Goal: Task Accomplishment & Management: Complete application form

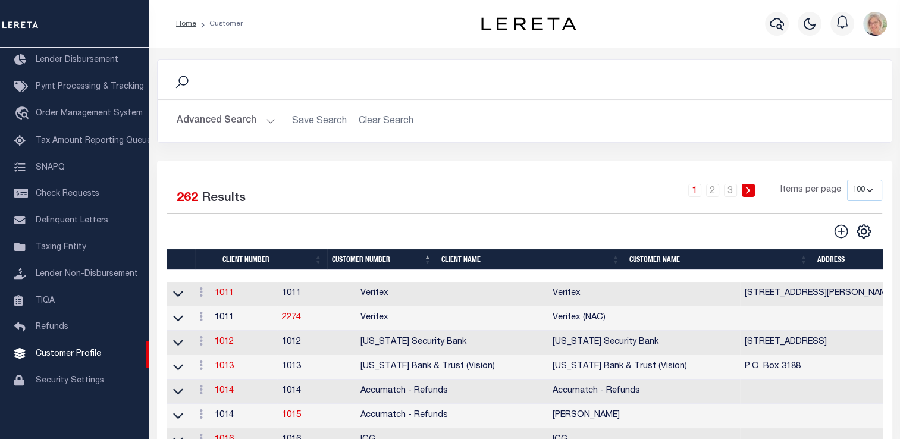
click at [447, 263] on th "Client Name" at bounding box center [531, 259] width 188 height 21
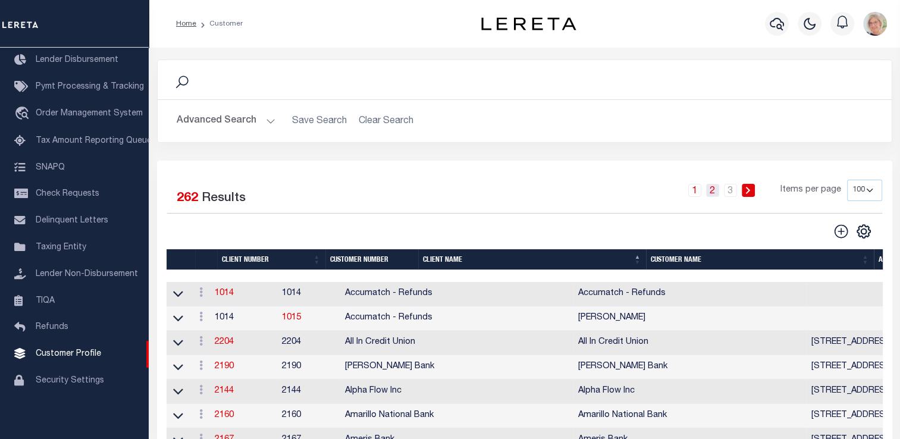
click at [711, 194] on link "2" at bounding box center [712, 190] width 13 height 13
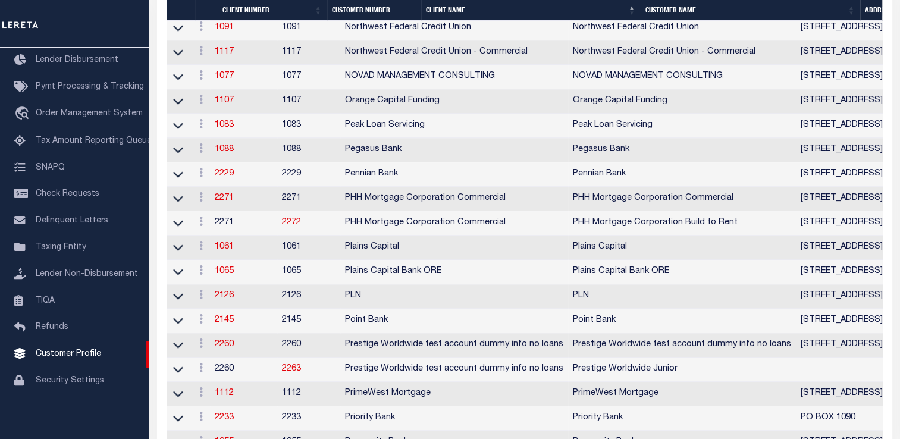
scroll to position [1606, 0]
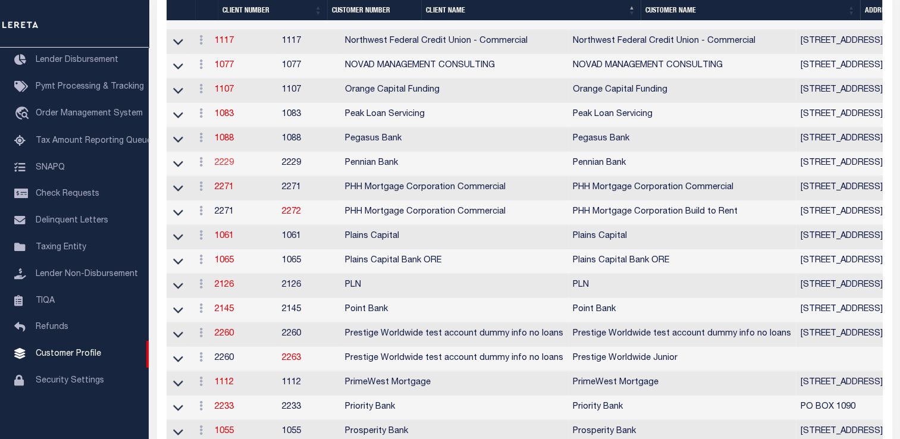
click at [229, 167] on link "2229" at bounding box center [224, 163] width 19 height 8
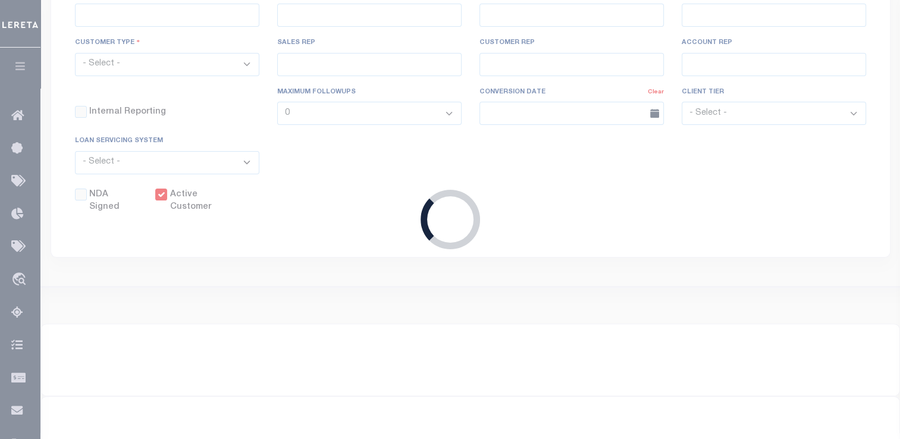
select select
type input "Pennian Bank"
type input "2229"
type input "Pennian Bank"
type input "Neal"
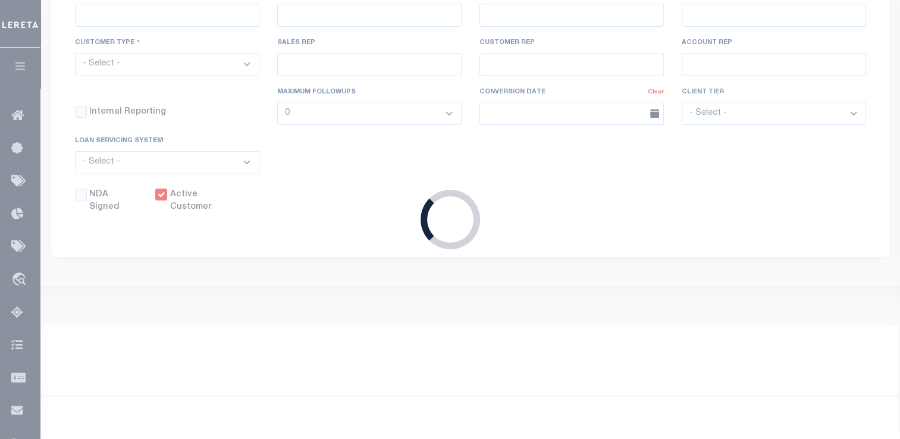
type input "Shawver"
select select "Mixed Portfolio"
type input "Adam Villaneda"
type input "Barbara Kendrick"
type input "Tony Targhetta"
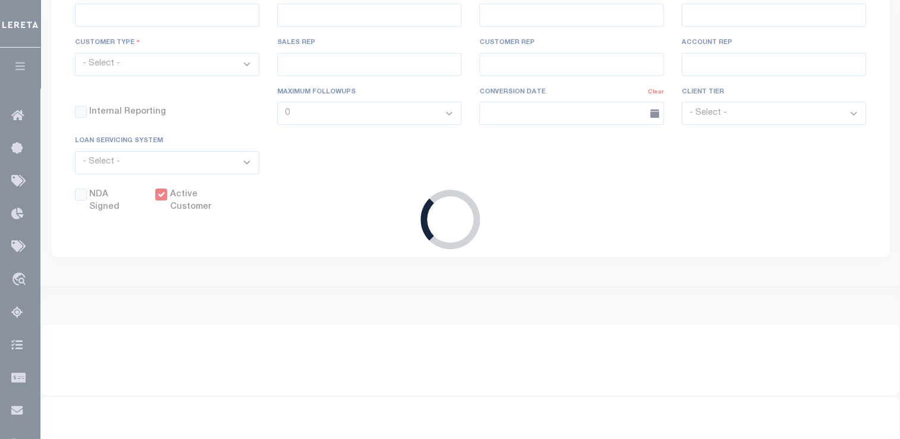
checkbox input "true"
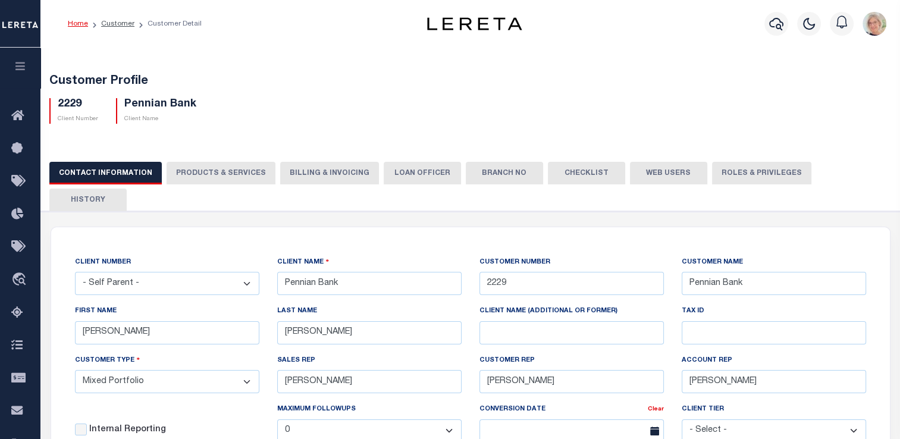
click at [300, 170] on button "Billing & Invoicing" at bounding box center [329, 173] width 99 height 23
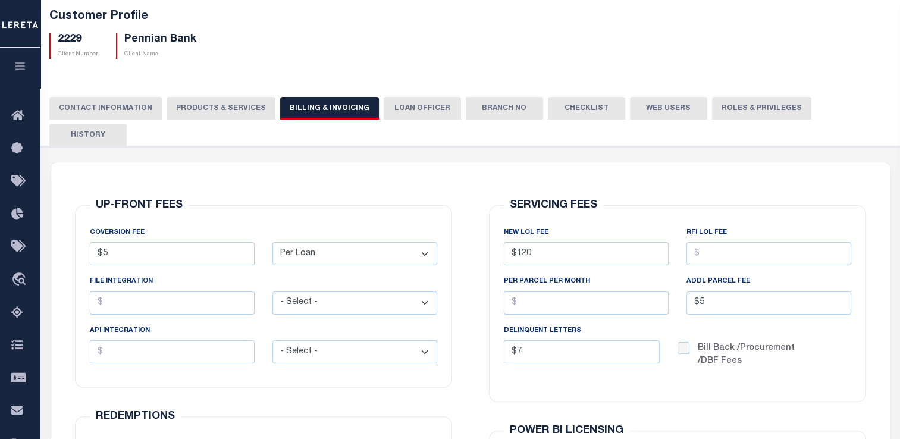
scroll to position [59, 0]
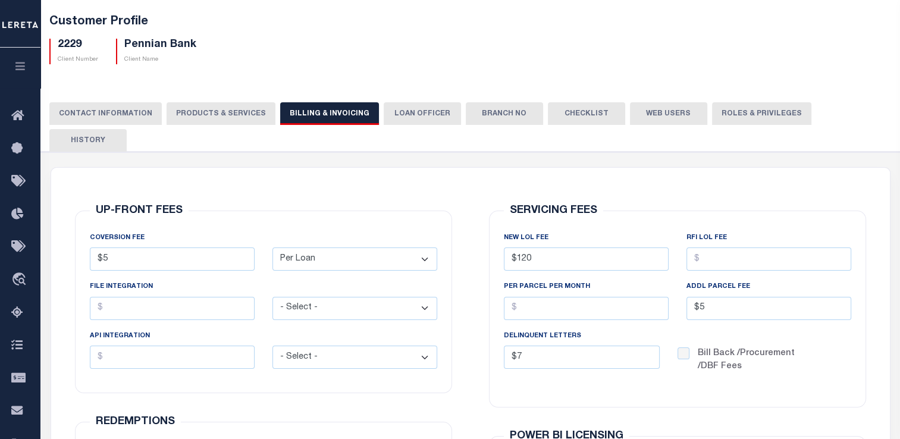
click at [211, 110] on button "PRODUCTS & SERVICES" at bounding box center [221, 113] width 109 height 23
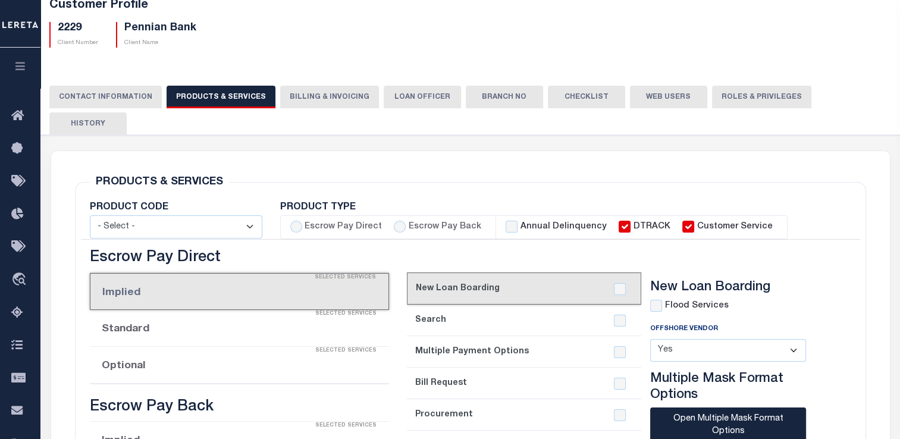
select select "STX"
radio input "true"
checkbox input "true"
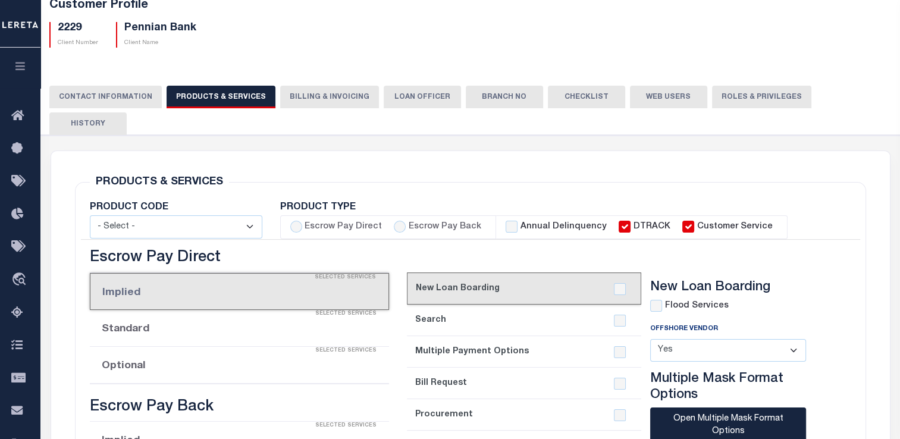
checkbox input "true"
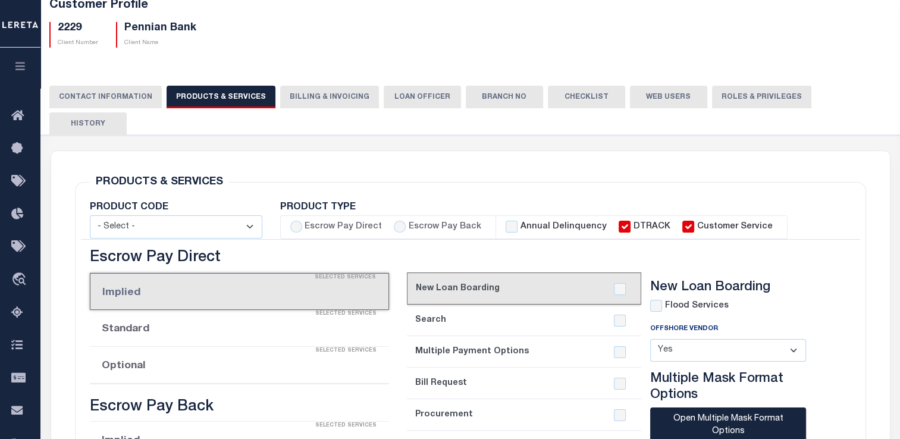
checkbox input "true"
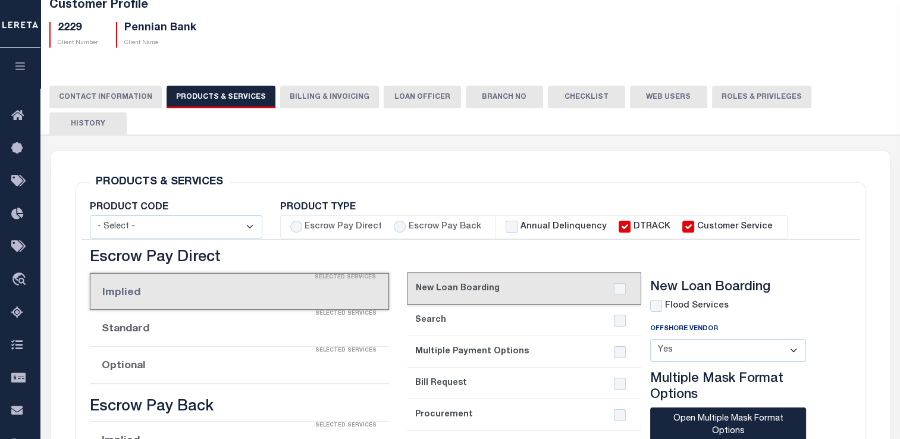
checkbox input "true"
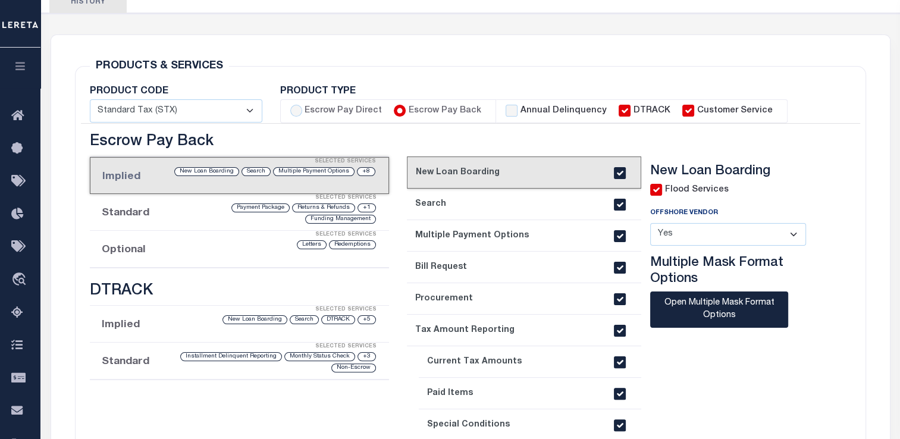
scroll to position [0, 0]
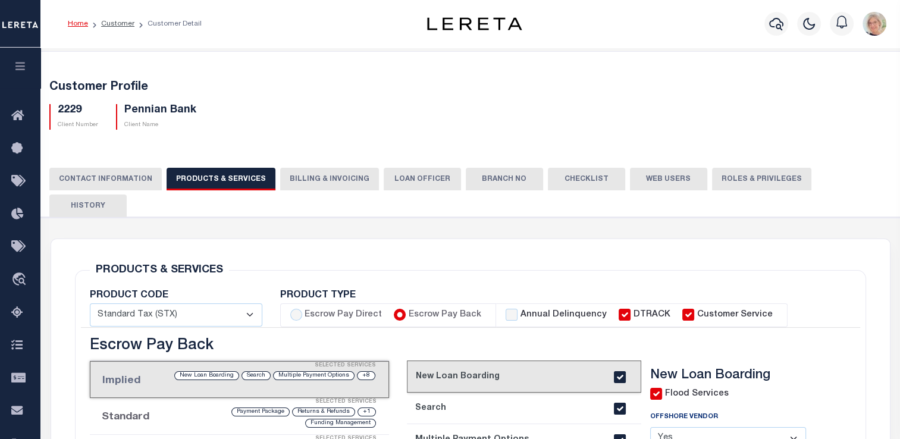
click at [300, 176] on button "Billing & Invoicing" at bounding box center [329, 179] width 99 height 23
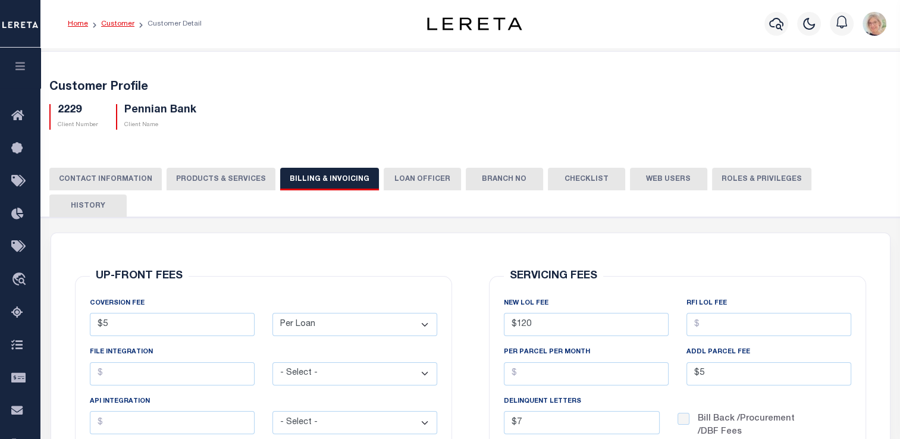
click at [109, 24] on link "Customer" at bounding box center [117, 23] width 33 height 7
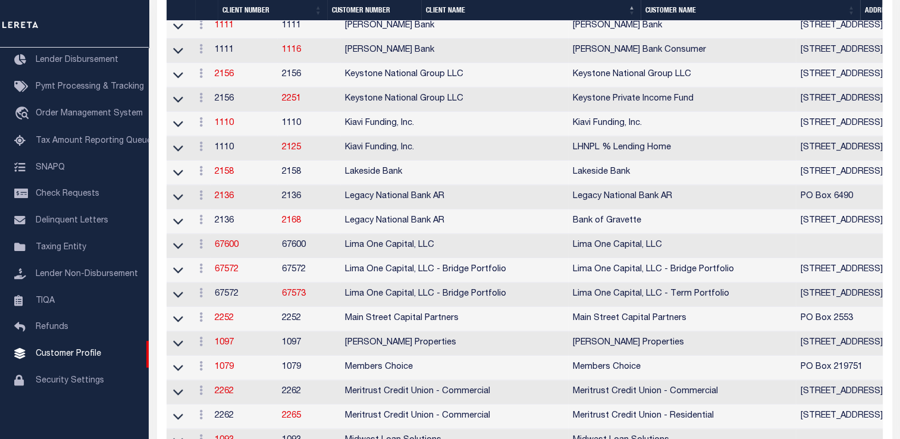
scroll to position [1071, 0]
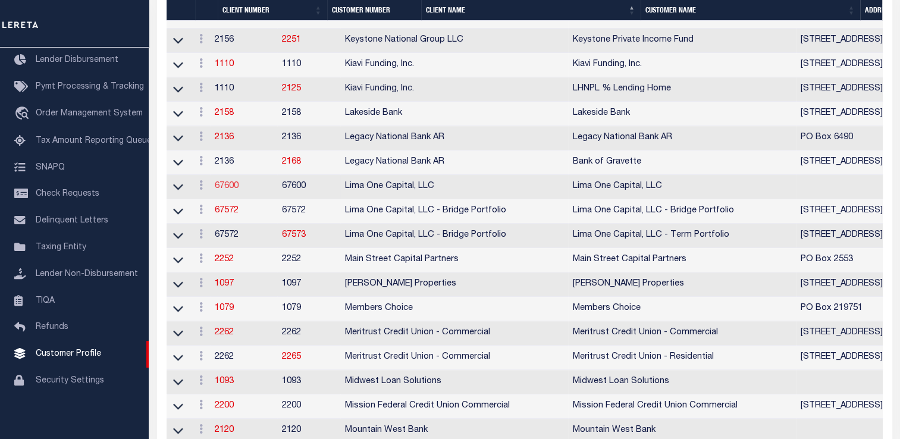
click at [236, 190] on link "67600" at bounding box center [227, 186] width 24 height 8
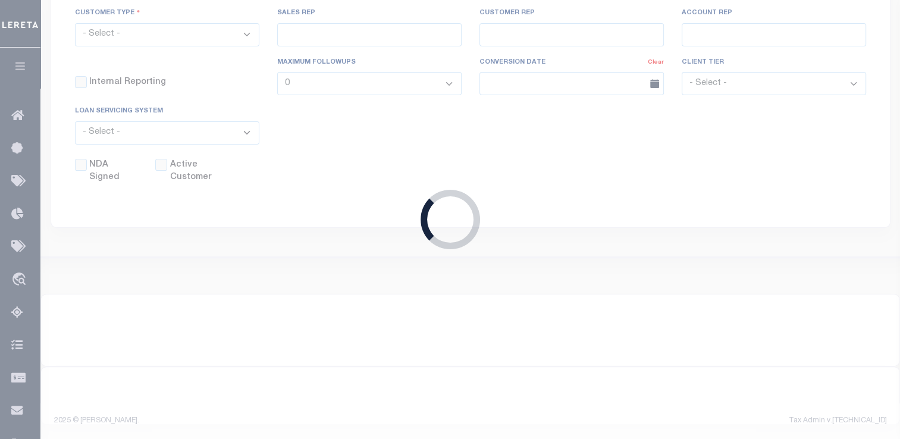
select select
type input "Lima One Capital, LLC"
type input "67600"
type input "Lima One Capital, LLC"
type input "Dave"
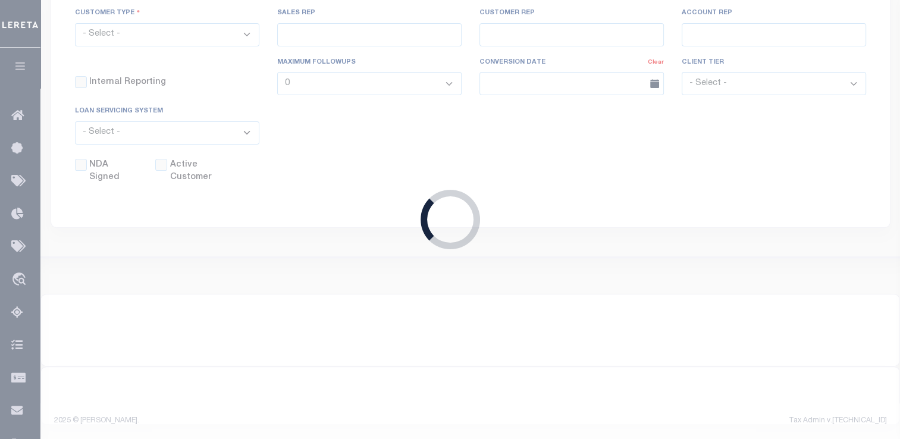
type input "Hughes"
type input "Lima One Capital, LLC"
select select "Residential"
type input "Sean Galaise"
type input "[PERSON_NAME]"
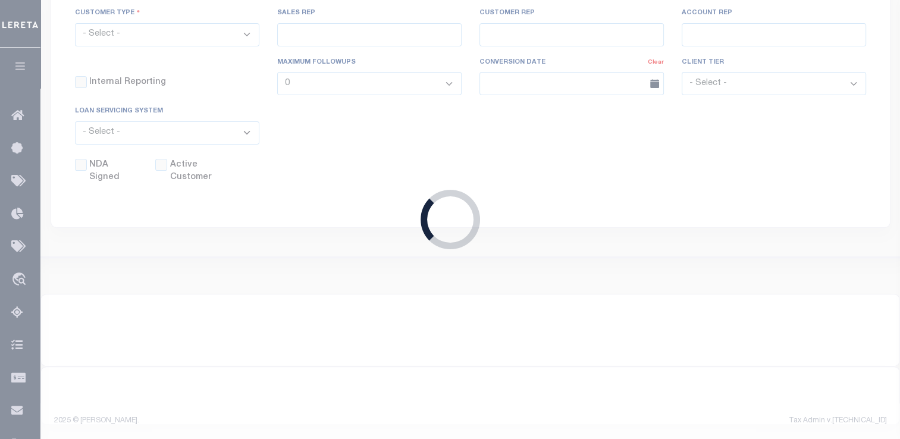
type input "07/18/2025"
select select "Tier 3"
select select "OTH"
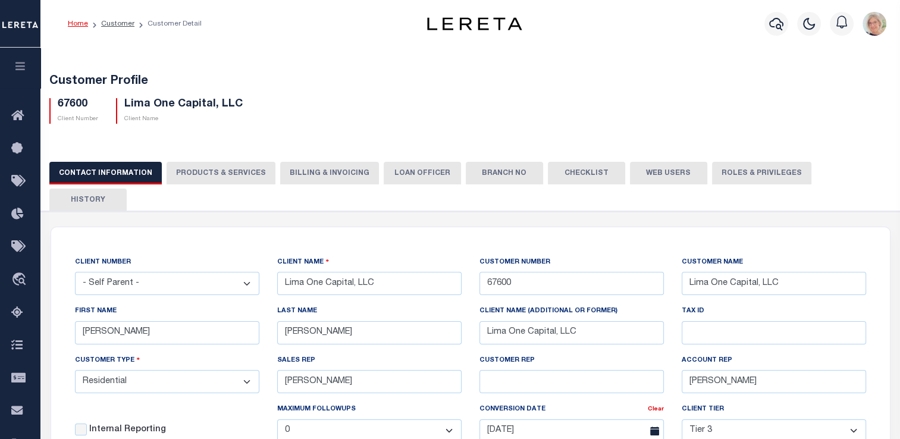
click at [324, 176] on button "Billing & Invoicing" at bounding box center [329, 173] width 99 height 23
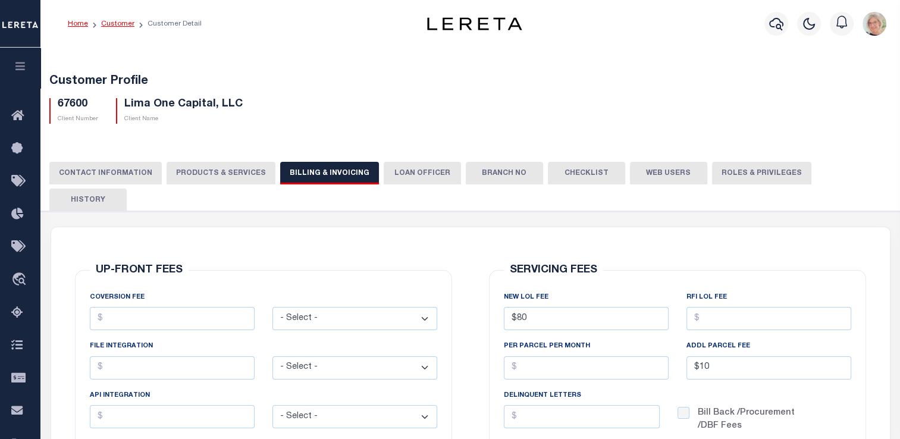
click at [111, 21] on link "Customer" at bounding box center [117, 23] width 33 height 7
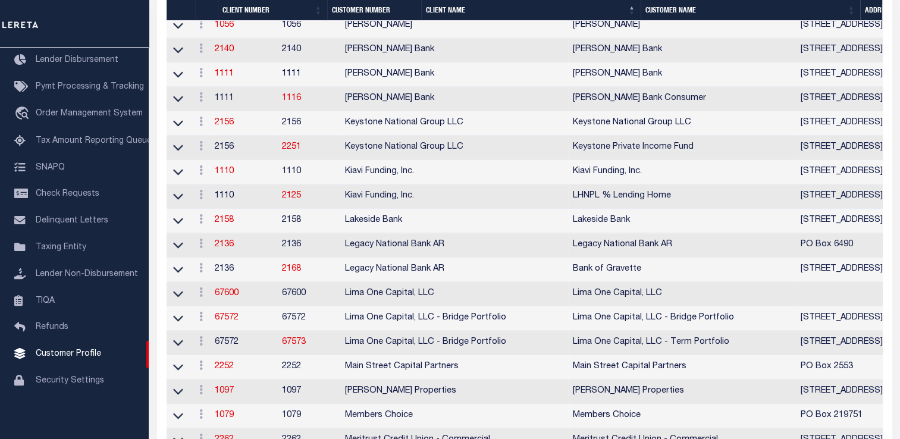
scroll to position [1008, 0]
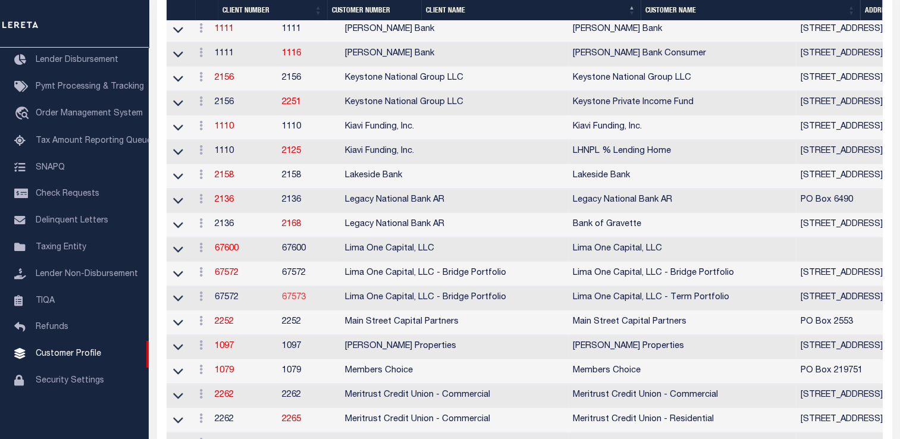
click at [306, 302] on link "67573" at bounding box center [294, 297] width 24 height 8
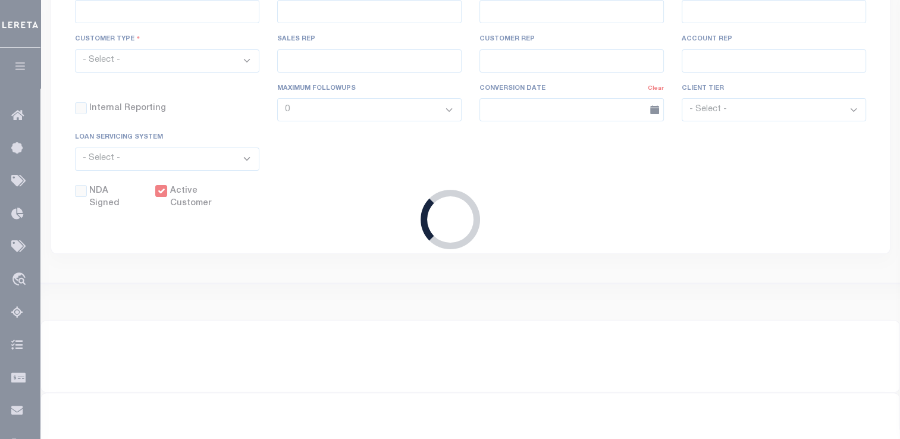
select select "2284"
type input "Lima One Capital, LLC - Bridge Portfolio"
type input "67573"
type input "Lima One Capital, LLC - Term Portfolio"
type input "Dave"
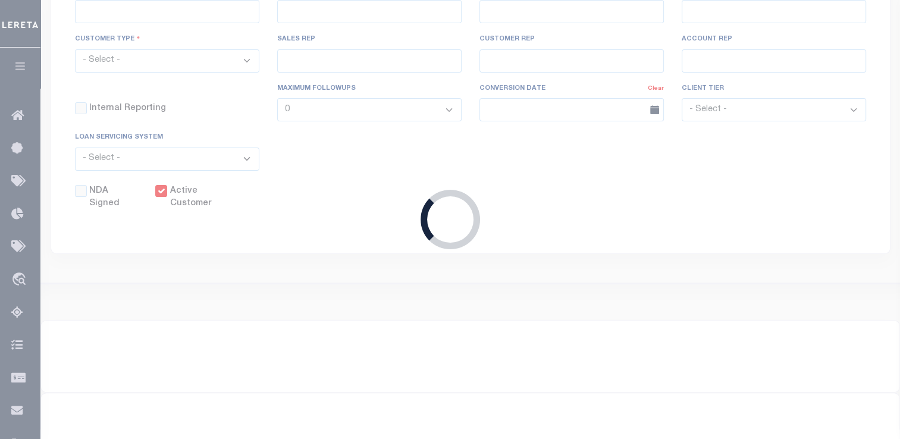
type input "Hughes"
type input "Term Portfolio"
select select "Residential"
type input "Sean Galaise"
type input "[PERSON_NAME]"
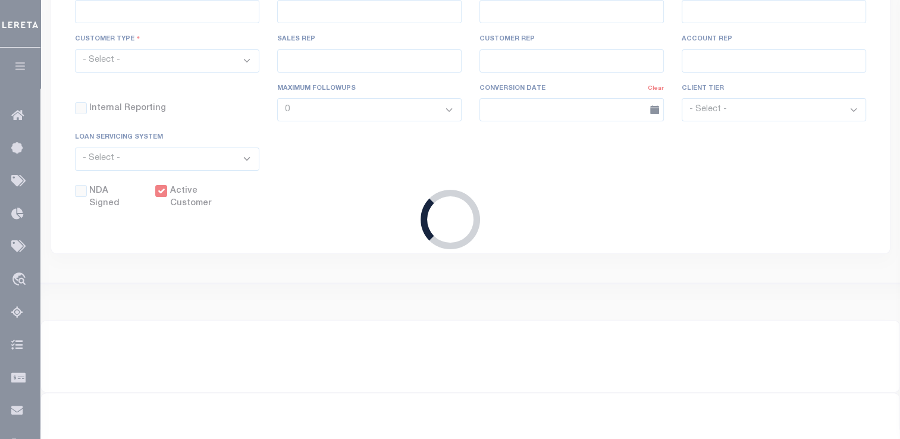
select select "Tier 3"
select select "OTH"
checkbox input "true"
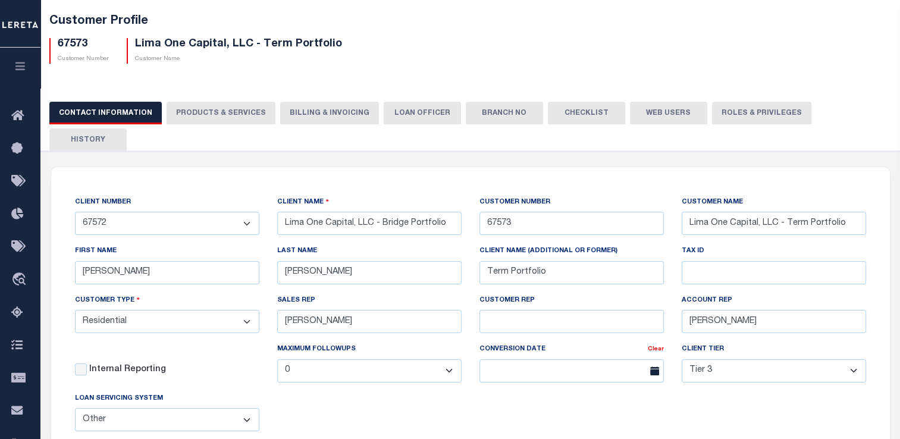
scroll to position [119, 0]
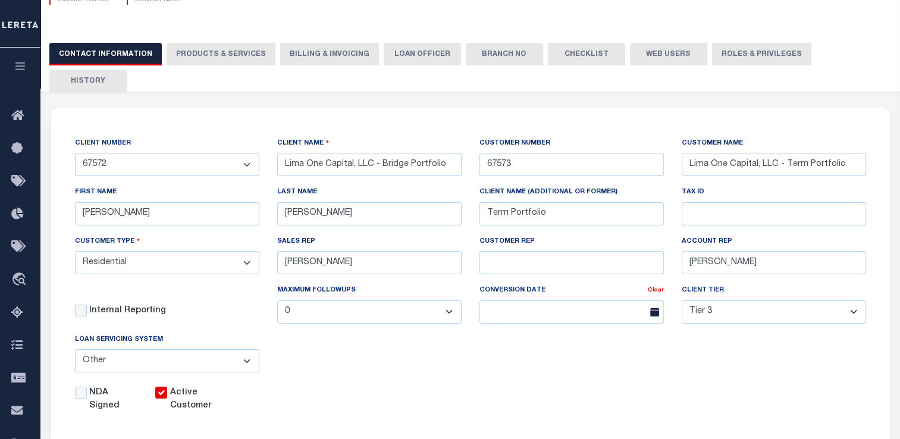
click at [308, 53] on button "Billing & Invoicing" at bounding box center [329, 54] width 99 height 23
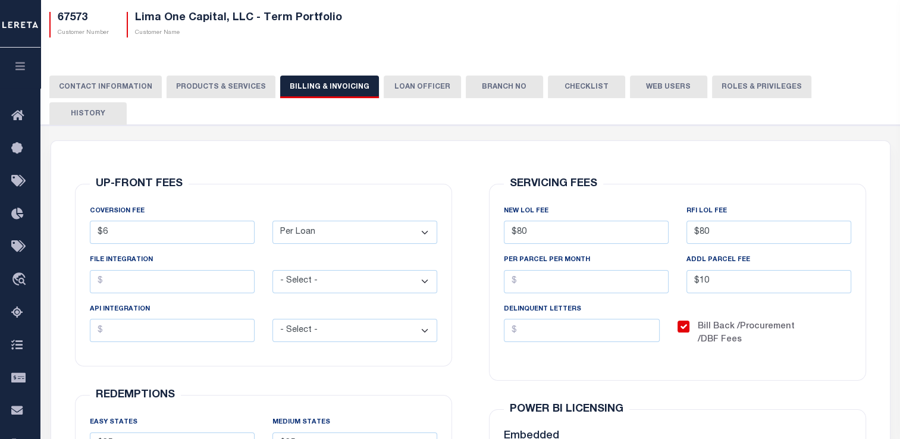
scroll to position [59, 0]
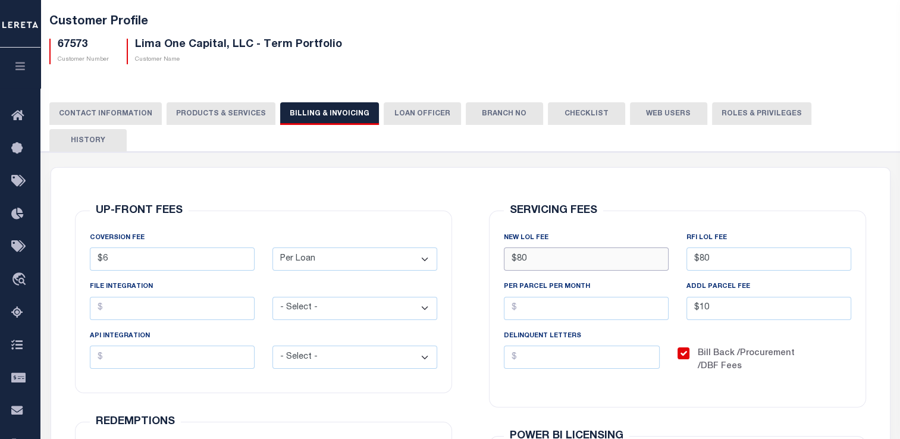
click at [526, 247] on input "$80" at bounding box center [586, 258] width 165 height 23
type input "$20.00"
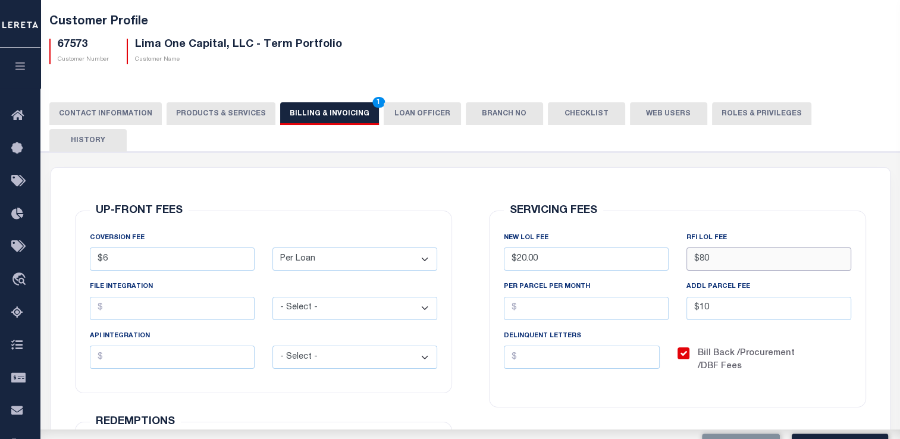
click at [710, 247] on input "$80" at bounding box center [768, 258] width 165 height 23
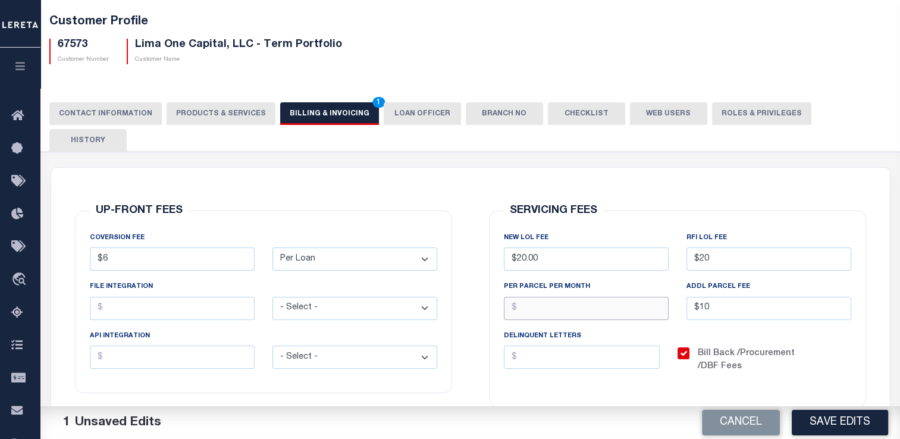
type input "$20.00"
click at [525, 297] on input "PER PARCEL PER MONTH" at bounding box center [586, 308] width 165 height 23
type input "$.90"
click at [830, 425] on button "Save Edits" at bounding box center [840, 423] width 96 height 26
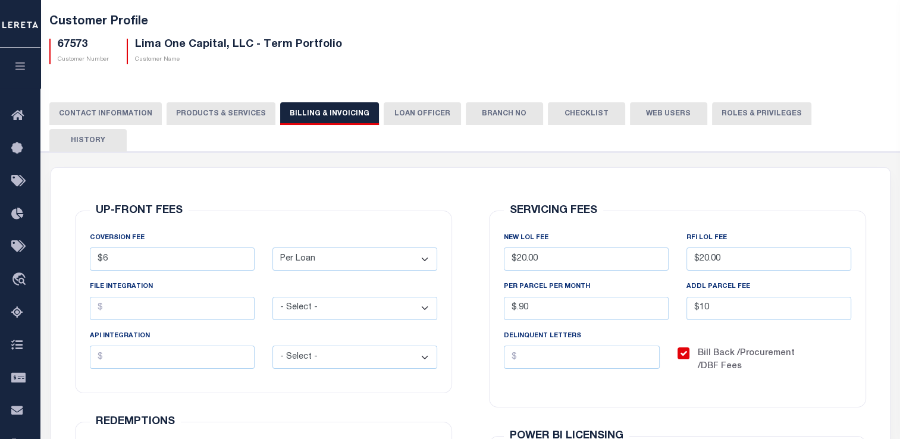
click at [214, 111] on button "PRODUCTS & SERVICES" at bounding box center [221, 113] width 109 height 23
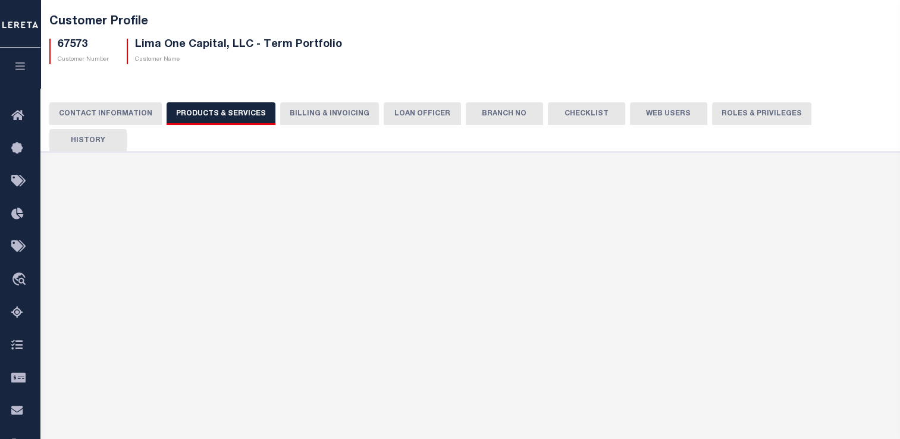
select select "STX"
radio input "true"
checkbox input "true"
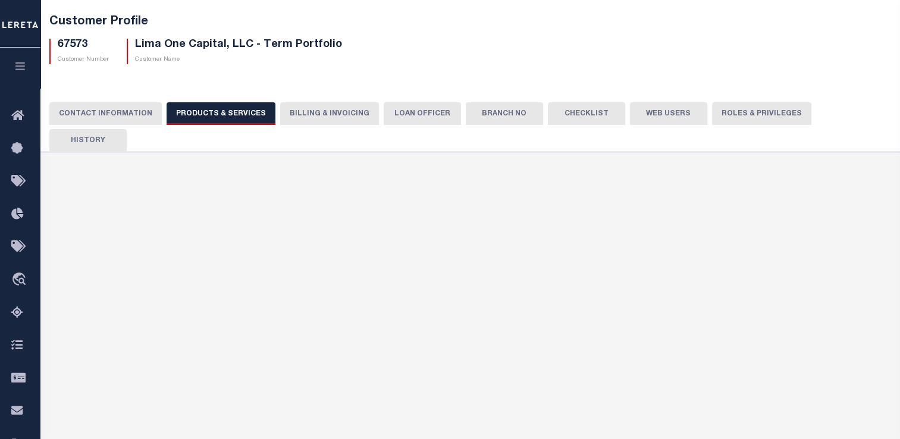
checkbox input "true"
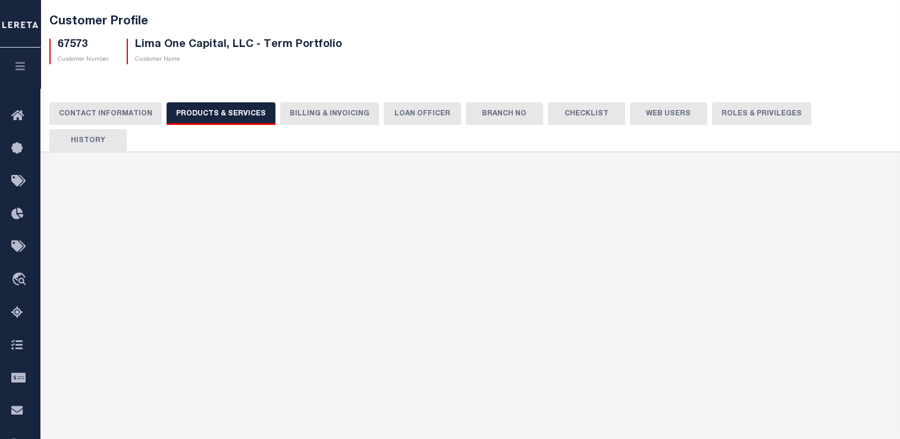
checkbox input "true"
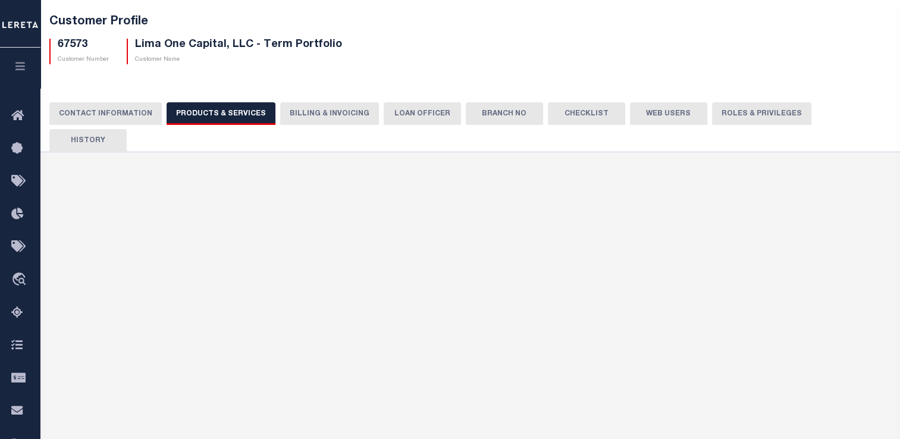
type textarea "Bridge loans held by customer up to 24 months - $45.00 per loan Bridge loans he…"
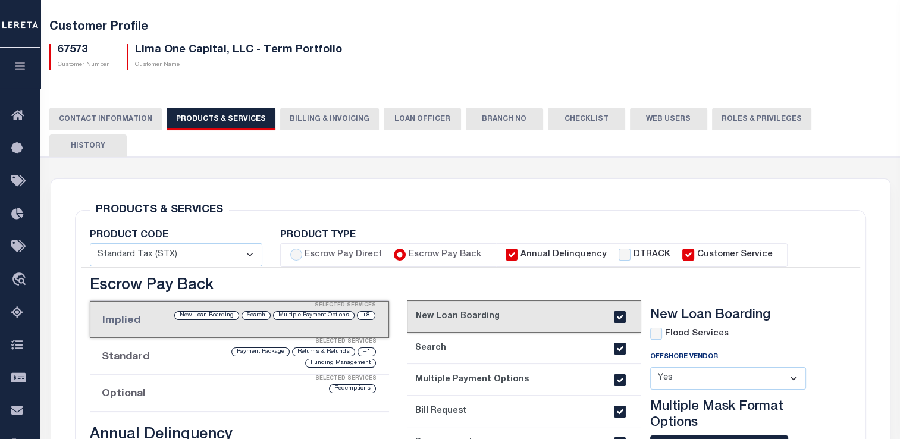
scroll to position [0, 0]
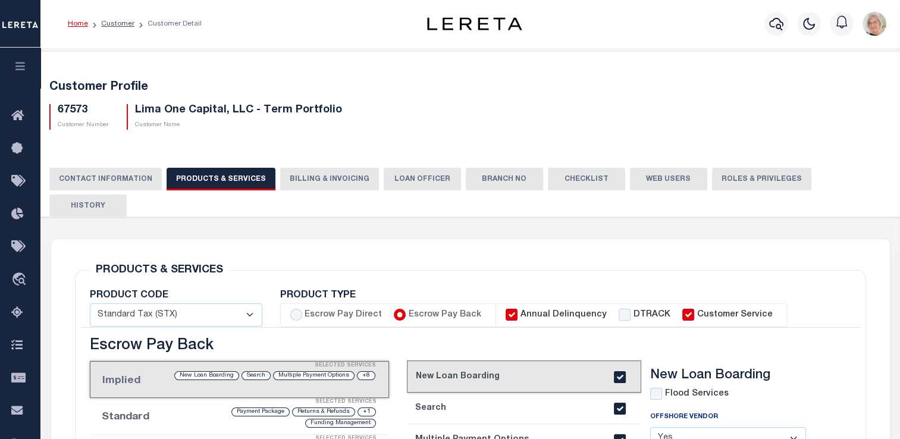
click at [324, 177] on button "Billing & Invoicing" at bounding box center [329, 179] width 99 height 23
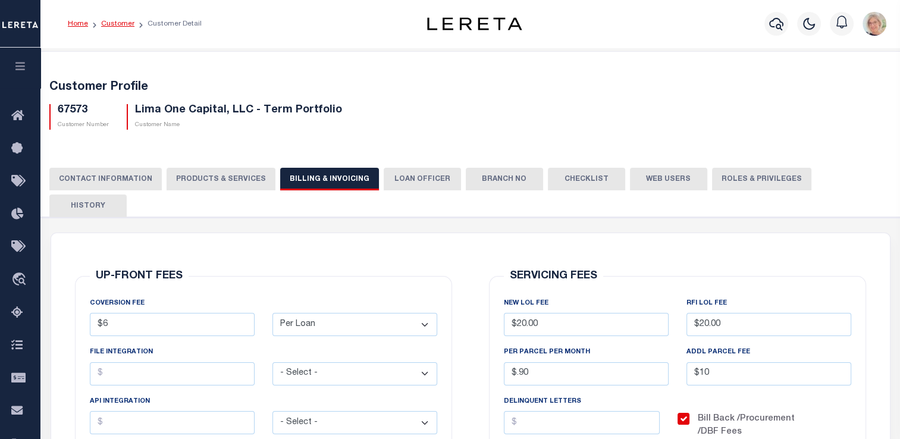
click at [114, 23] on link "Customer" at bounding box center [117, 23] width 33 height 7
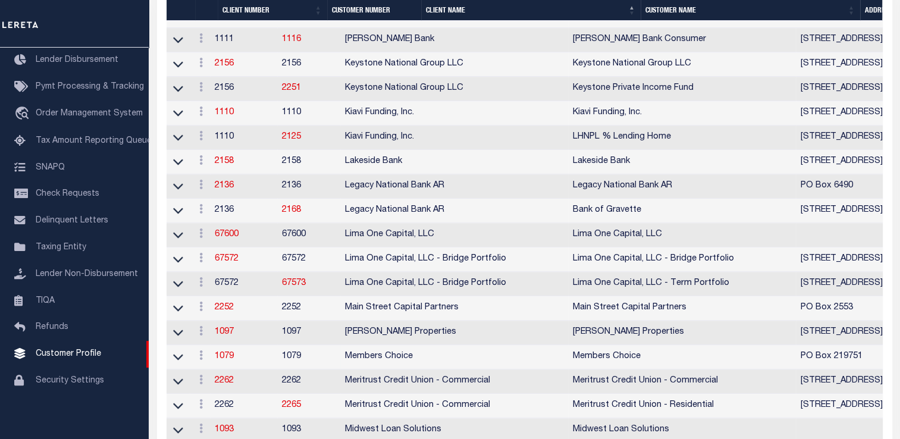
scroll to position [1068, 0]
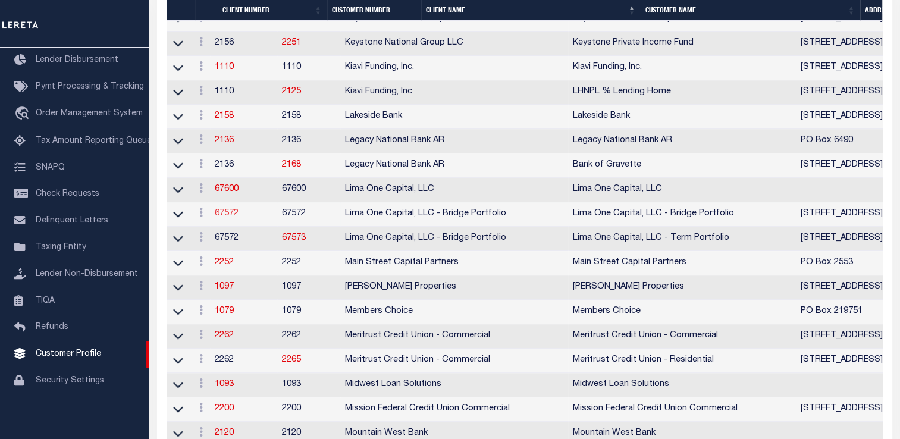
click at [231, 218] on link "67572" at bounding box center [227, 213] width 24 height 8
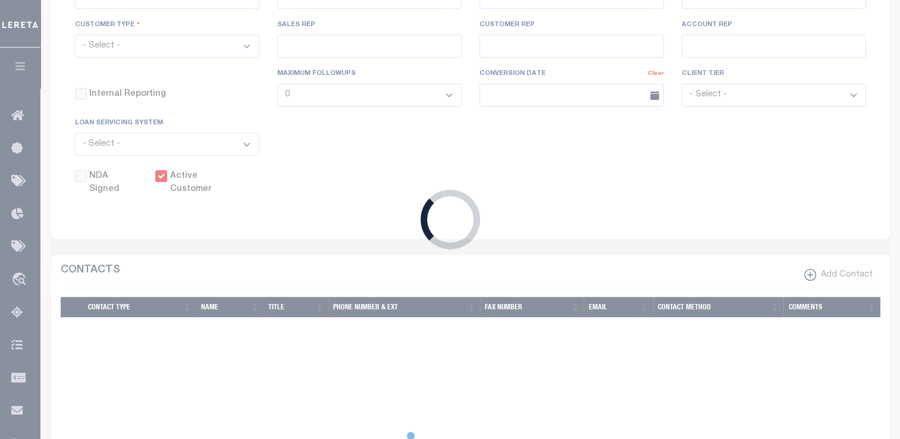
scroll to position [308, 0]
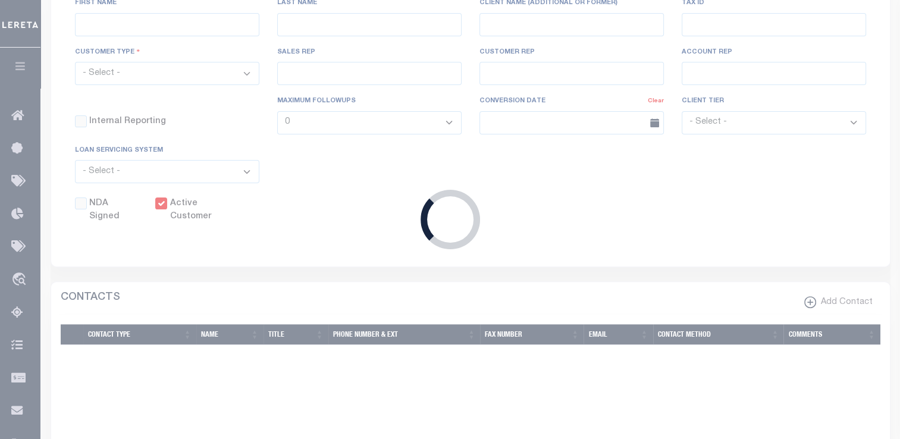
select select
type input "Lima One Capital, LLC - Bridge Portfolio"
type input "67572"
type input "Lima One Capital, LLC - Bridge Portfolio"
type input "[PERSON_NAME]"
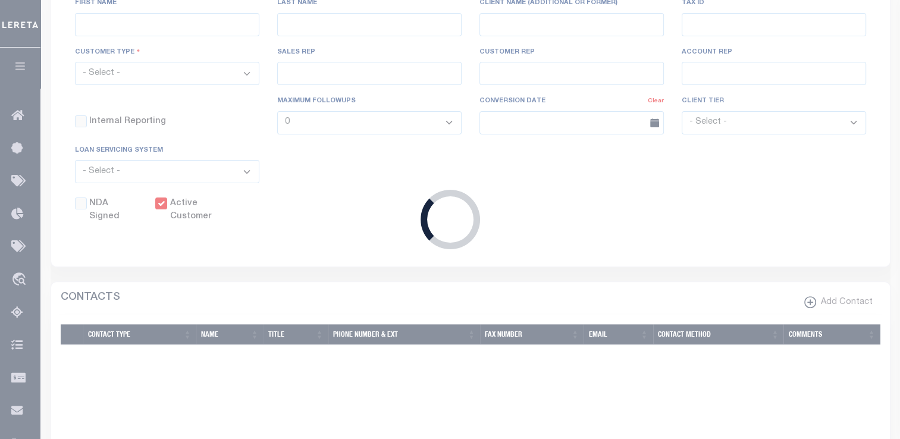
type input "[PERSON_NAME]"
select select "Residential"
type input "[PERSON_NAME]"
select select "Tier 3"
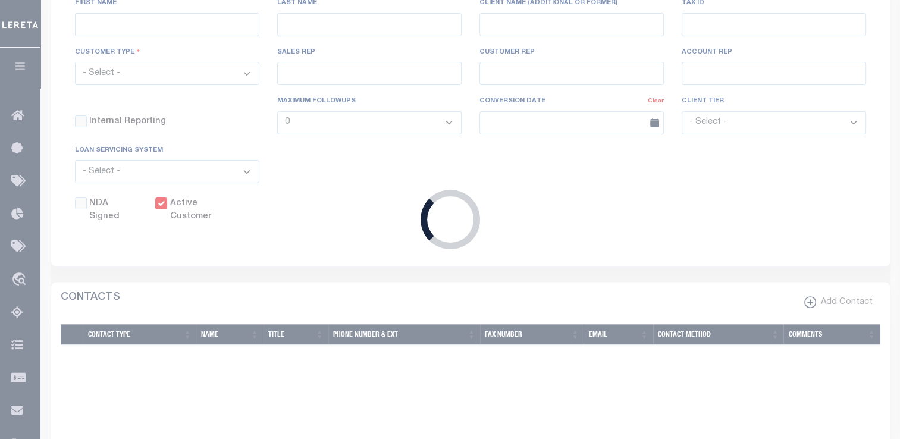
select select "OTH"
checkbox input "true"
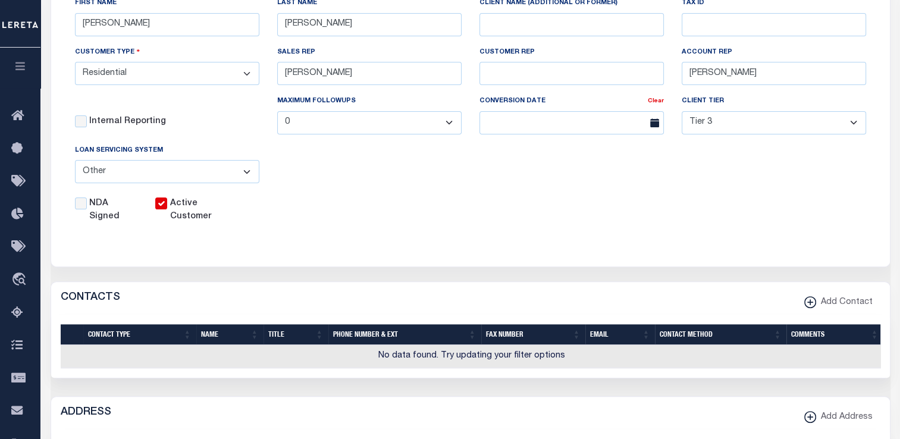
scroll to position [0, 0]
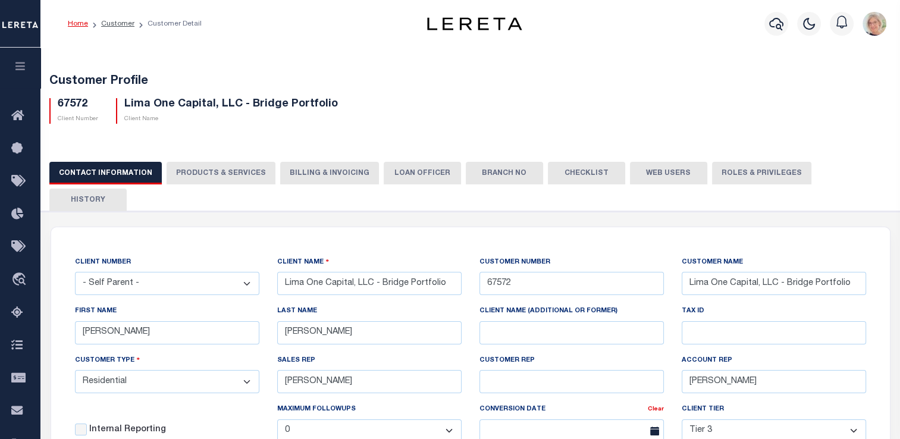
click at [245, 272] on select "- Self Parent - 1011 1012 1013 1014 1016 1017 1018 1019 1035 1036 1037 1038 104…" at bounding box center [167, 283] width 184 height 23
click at [242, 272] on select "- Self Parent - 1011 1012 1013 1014 1016 1017 1018 1019 1035 1036 1037 1038 104…" at bounding box center [167, 283] width 184 height 23
click at [247, 272] on select "- Self Parent - 1011 1012 1013 1014 1016 1017 1018 1019 1035 1036 1037 1038 104…" at bounding box center [167, 283] width 184 height 23
click at [419, 305] on div "LAST NAME Moua" at bounding box center [369, 324] width 184 height 39
click at [121, 20] on link "Customer" at bounding box center [117, 23] width 33 height 7
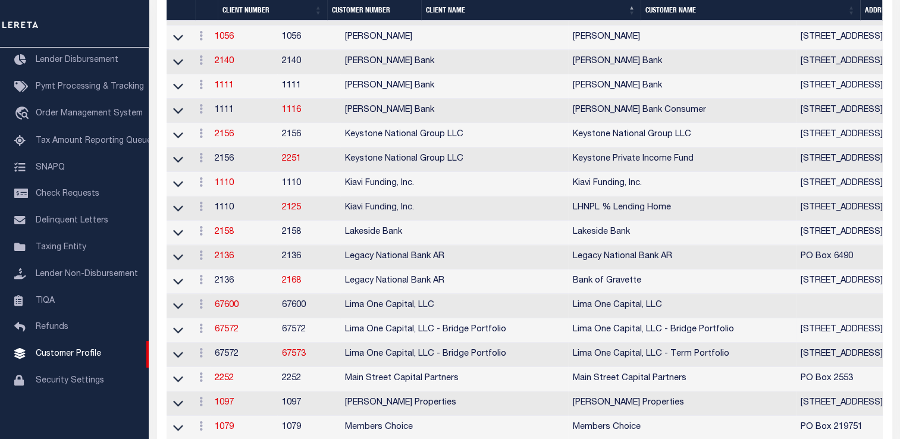
scroll to position [1011, 0]
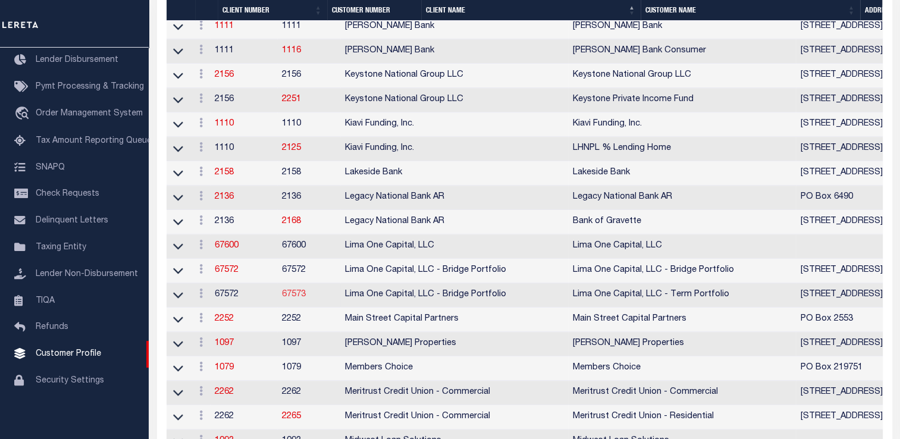
click at [306, 299] on link "67573" at bounding box center [294, 294] width 24 height 8
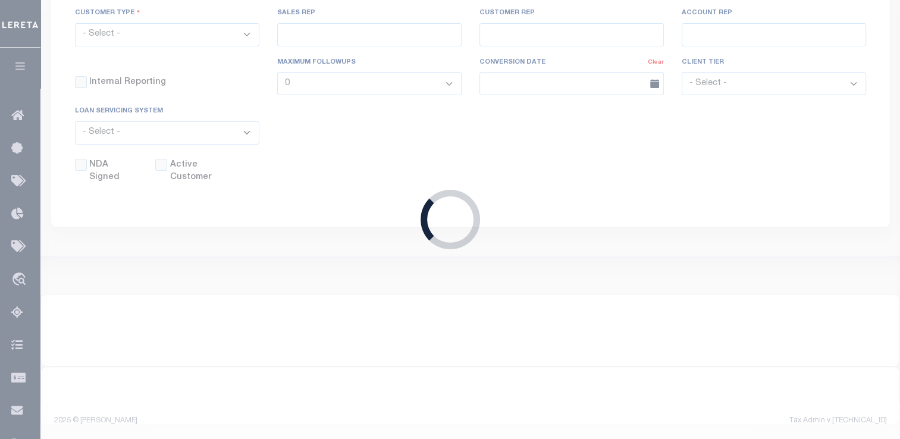
scroll to position [295, 0]
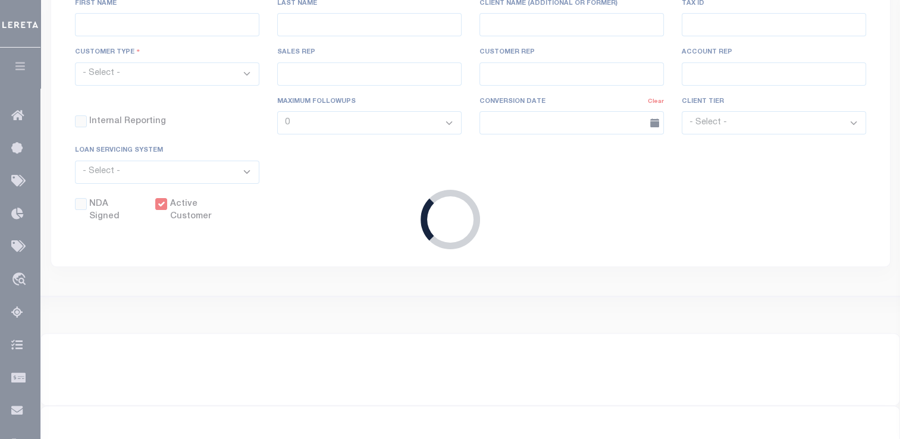
select select "2284"
type input "Lima One Capital, LLC - Bridge Portfolio"
type input "67573"
type input "Lima One Capital, LLC - Term Portfolio"
type input "[PERSON_NAME]"
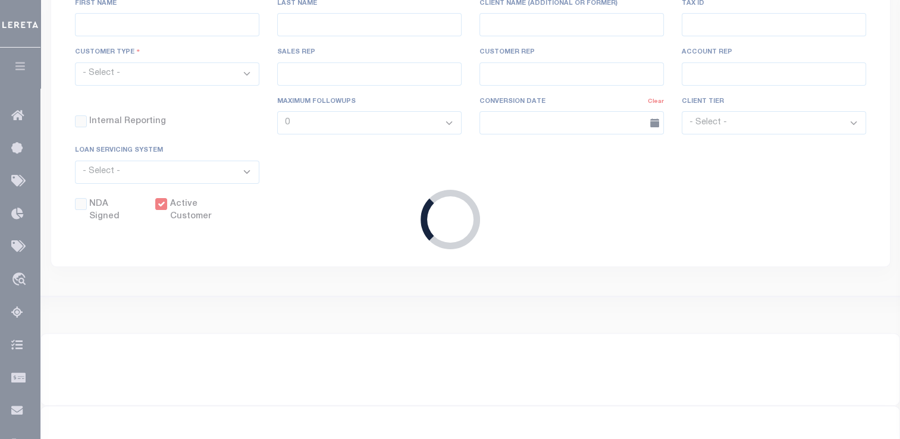
type input "[PERSON_NAME]"
type input "Term Portfolio"
select select "Residential"
type input "[PERSON_NAME]"
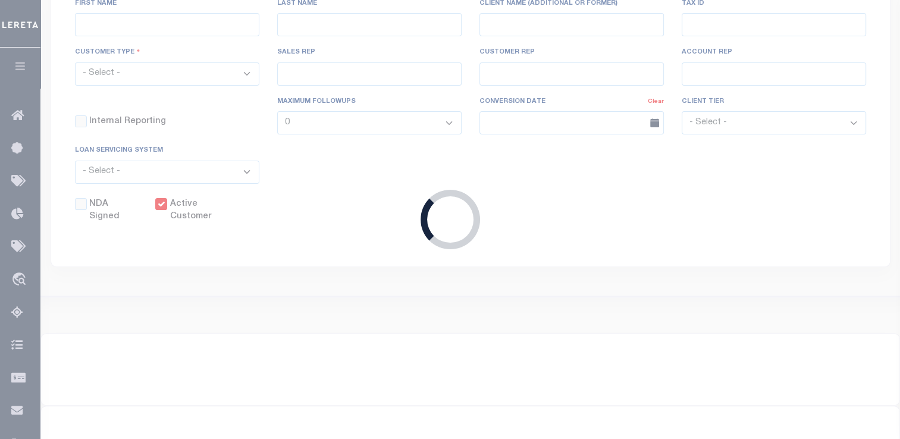
select select "Tier 3"
select select "OTH"
checkbox input "true"
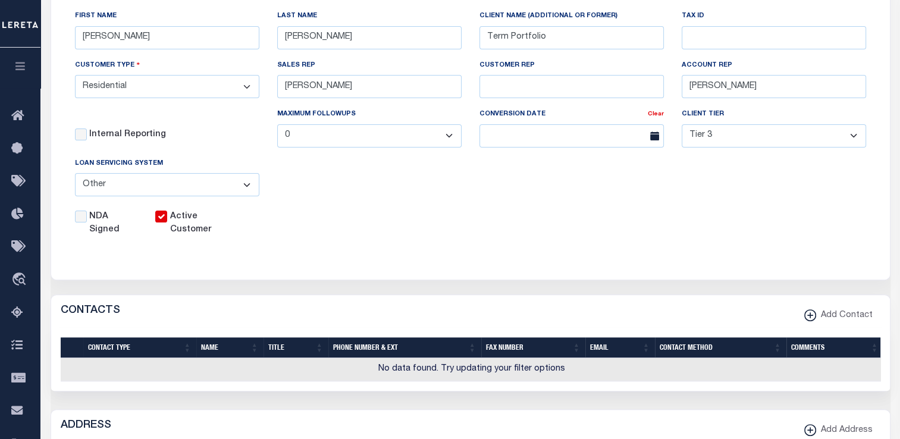
scroll to position [0, 0]
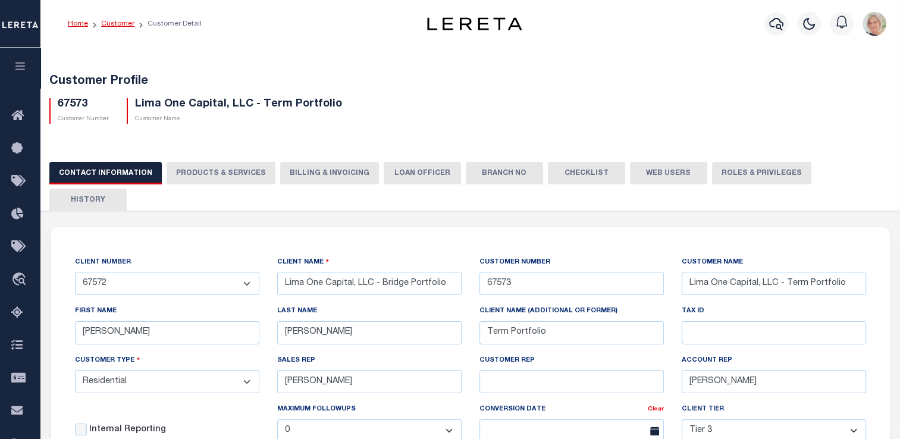
click at [123, 23] on link "Customer" at bounding box center [117, 23] width 33 height 7
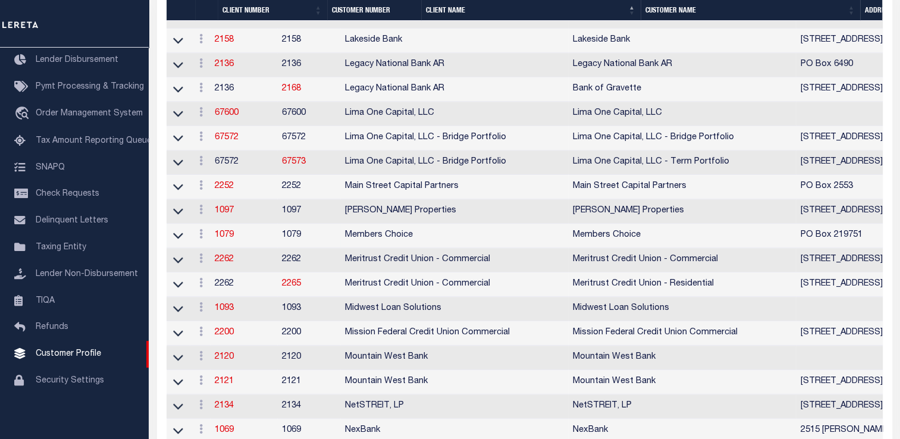
scroll to position [1068, 0]
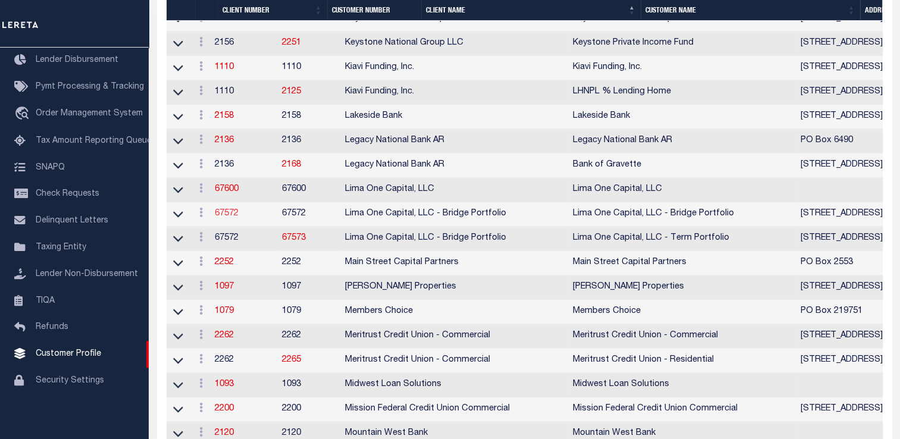
click at [236, 218] on link "67572" at bounding box center [227, 213] width 24 height 8
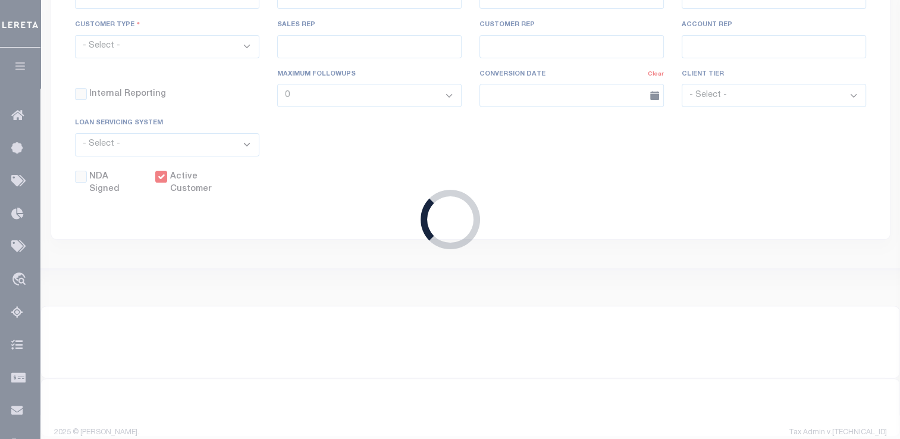
select select
type input "Lima One Capital, LLC - Bridge Portfolio"
type input "67572"
type input "Lima One Capital, LLC - Bridge Portfolio"
type input "[PERSON_NAME]"
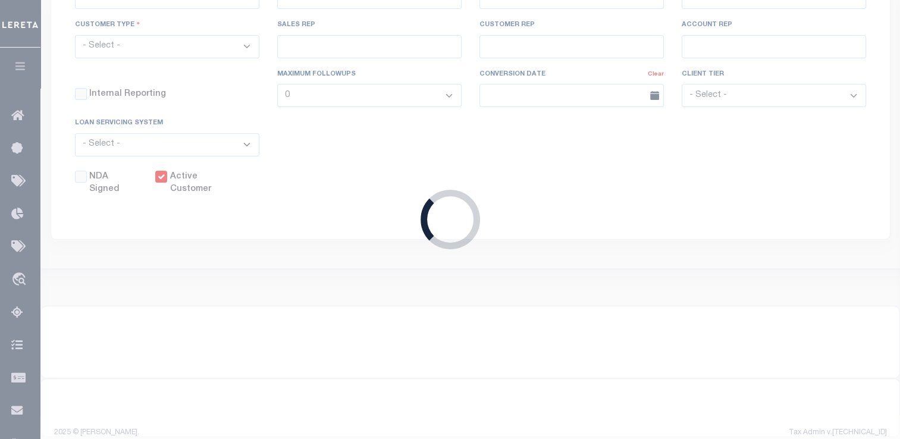
type input "[PERSON_NAME]"
select select "Residential"
type input "[PERSON_NAME]"
select select "Tier 3"
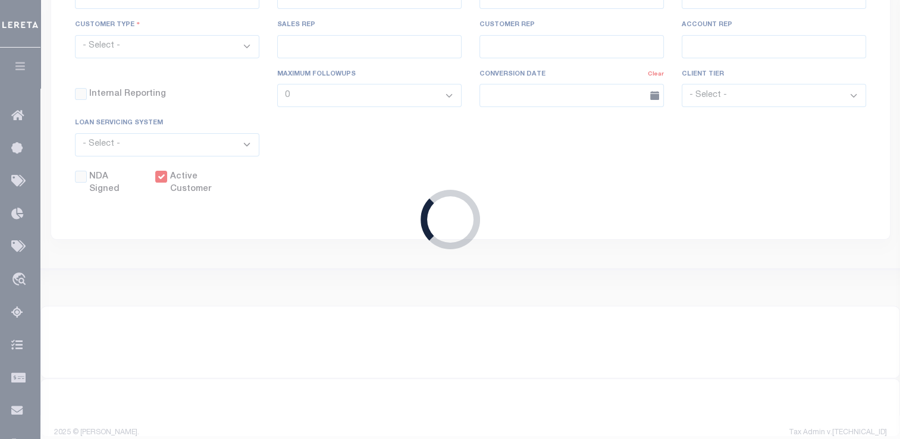
select select "OTH"
checkbox input "true"
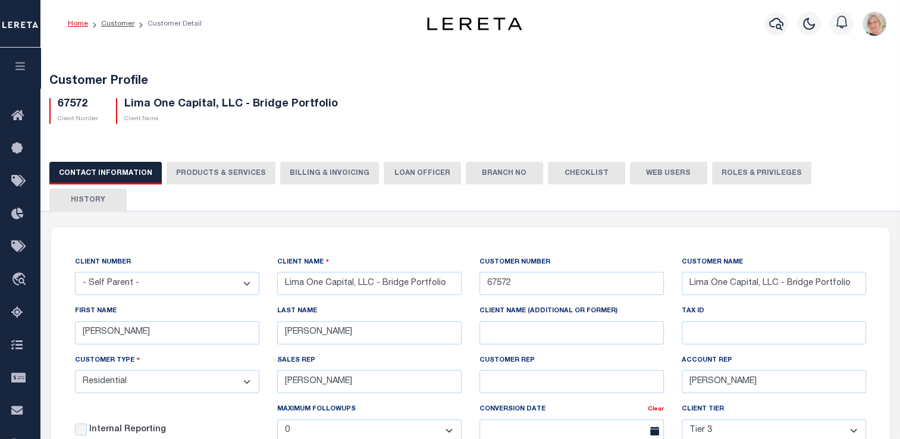
click at [246, 272] on select "- Self Parent - 1011 1012 1013 1014 1016 1017 1018 1019 1035 1036 1037 1038 104…" at bounding box center [167, 283] width 184 height 23
click at [413, 227] on div "CLIENT NUMBER - Self Parent - 1011 1012 1013 1014 1016 1017 1018 1019 1035 1036…" at bounding box center [470, 393] width 839 height 333
